Goal: Information Seeking & Learning: Learn about a topic

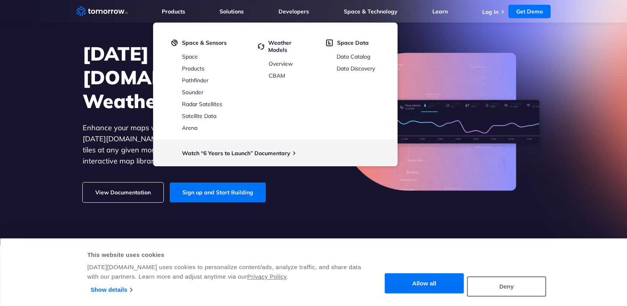
click at [443, 37] on div "Tomorrow.io’s Weather Maps API Enhance your maps with accurate weather conditio…" at bounding box center [314, 122] width 488 height 184
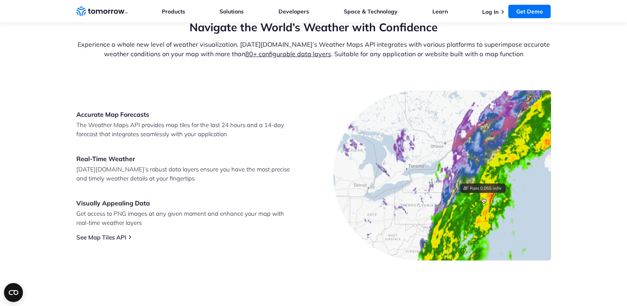
scroll to position [277, 0]
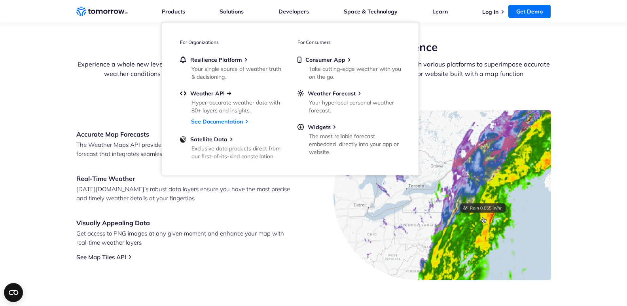
click at [200, 90] on span "Weather API" at bounding box center [207, 93] width 34 height 7
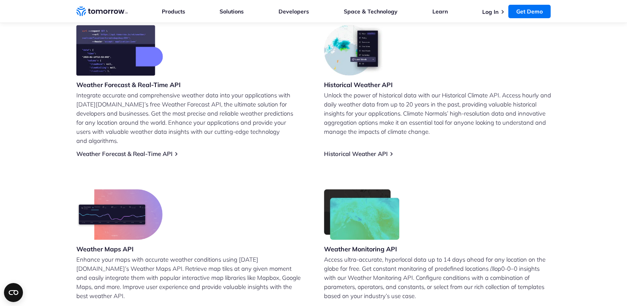
scroll to position [317, 0]
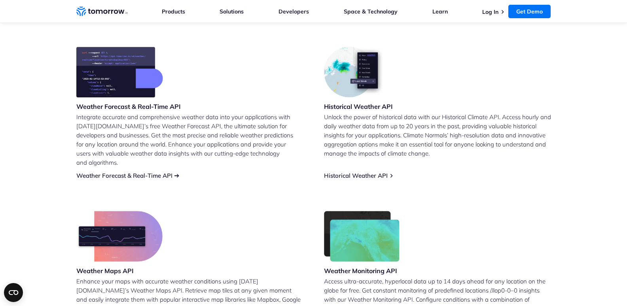
click at [122, 172] on link "Weather Forecast & Real-Time API" at bounding box center [124, 176] width 96 height 8
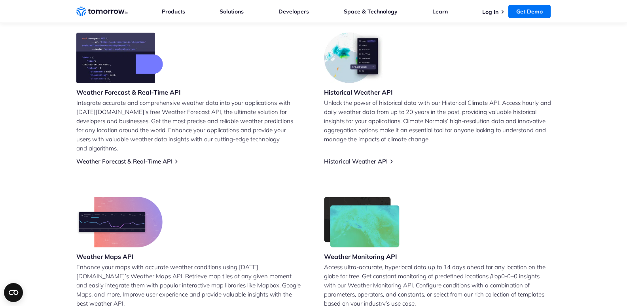
scroll to position [317, 0]
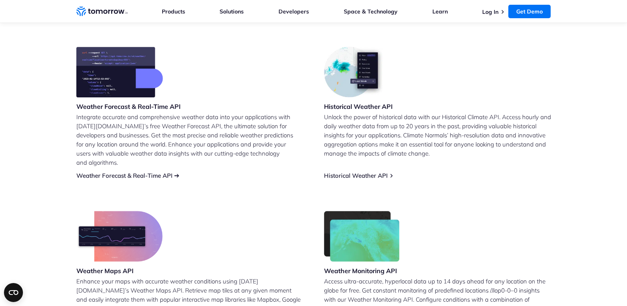
click at [136, 172] on link "Weather Forecast & Real-Time API" at bounding box center [124, 176] width 96 height 8
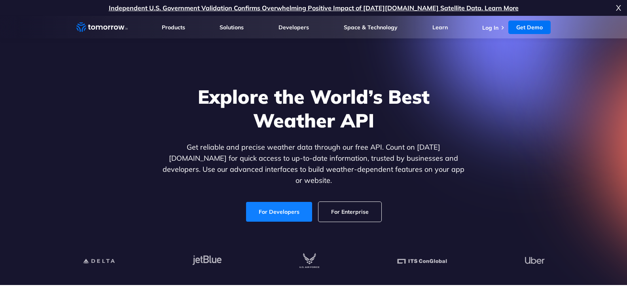
click at [276, 205] on link "For Developers" at bounding box center [279, 212] width 66 height 20
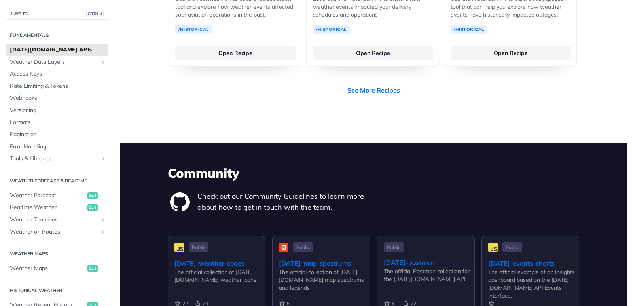
scroll to position [1702, 0]
